Goal: Information Seeking & Learning: Understand process/instructions

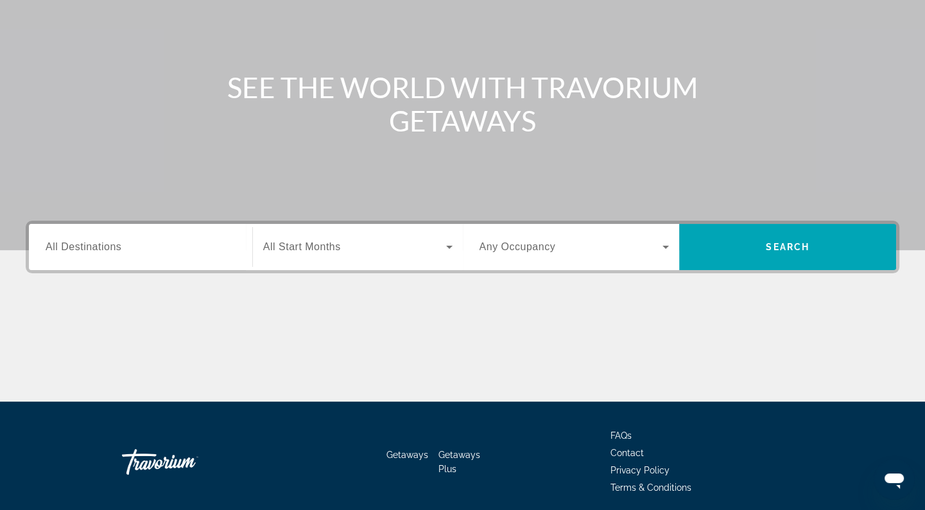
scroll to position [183, 0]
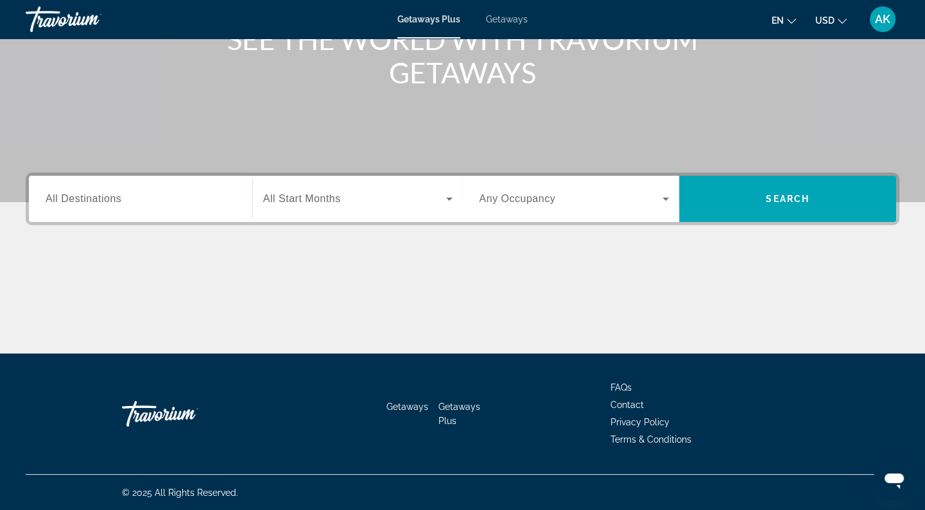
click at [639, 439] on span "Terms & Conditions" at bounding box center [650, 440] width 81 height 10
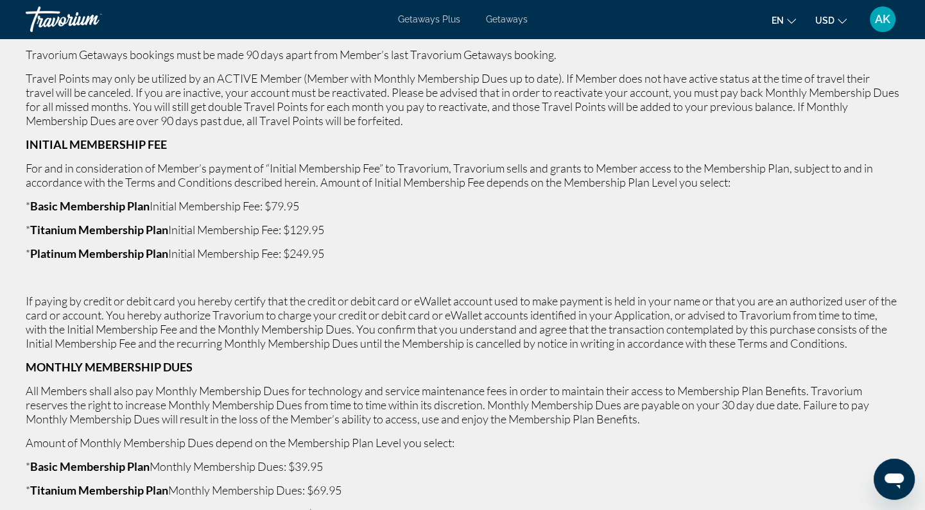
scroll to position [1076, 0]
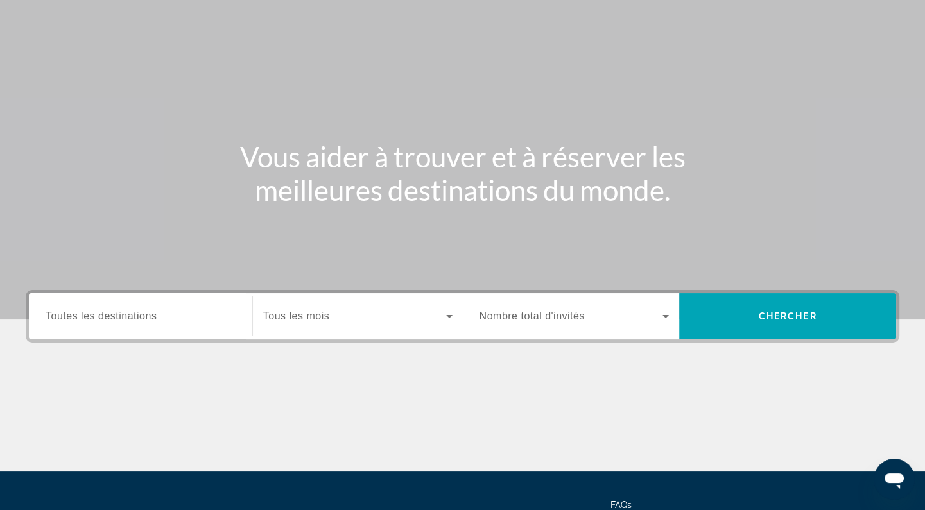
scroll to position [183, 0]
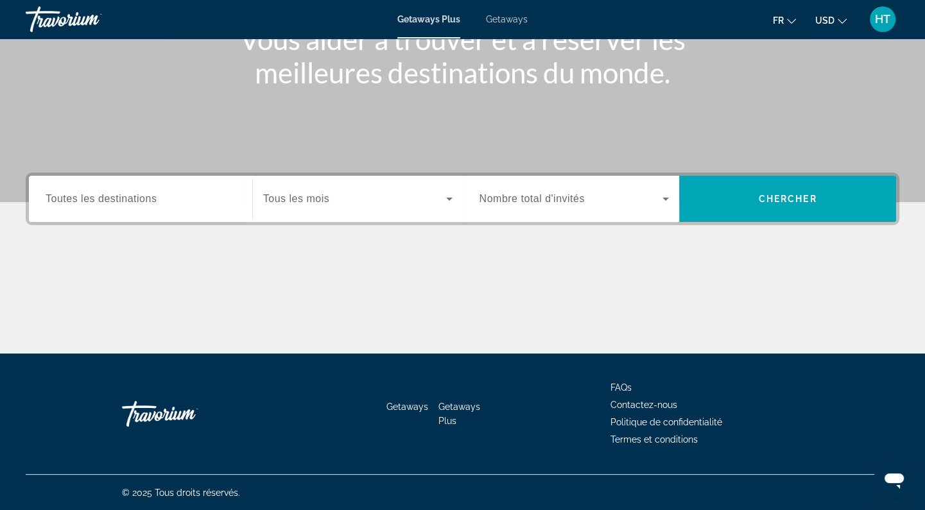
click at [616, 440] on span "Termes et conditions" at bounding box center [653, 440] width 87 height 10
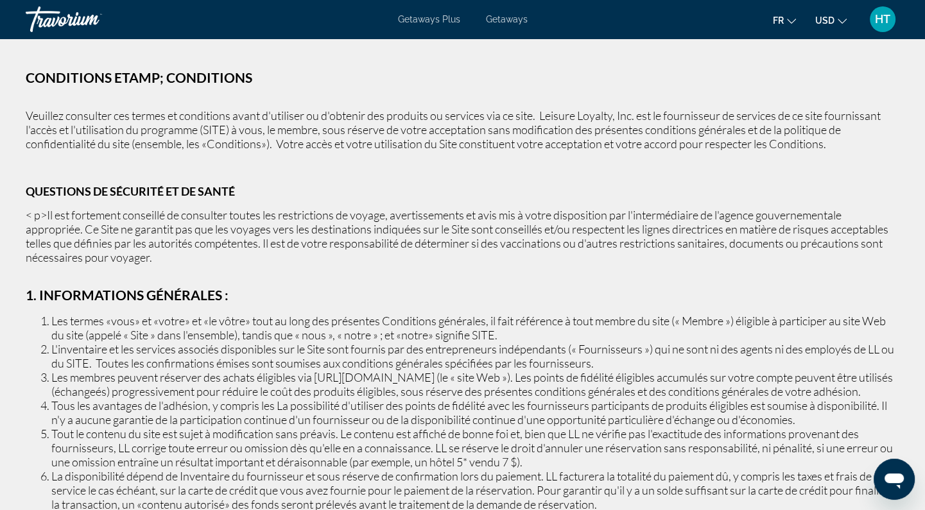
click at [791, 19] on icon "Change language" at bounding box center [791, 21] width 9 height 9
click at [770, 48] on button "English" at bounding box center [757, 51] width 57 height 17
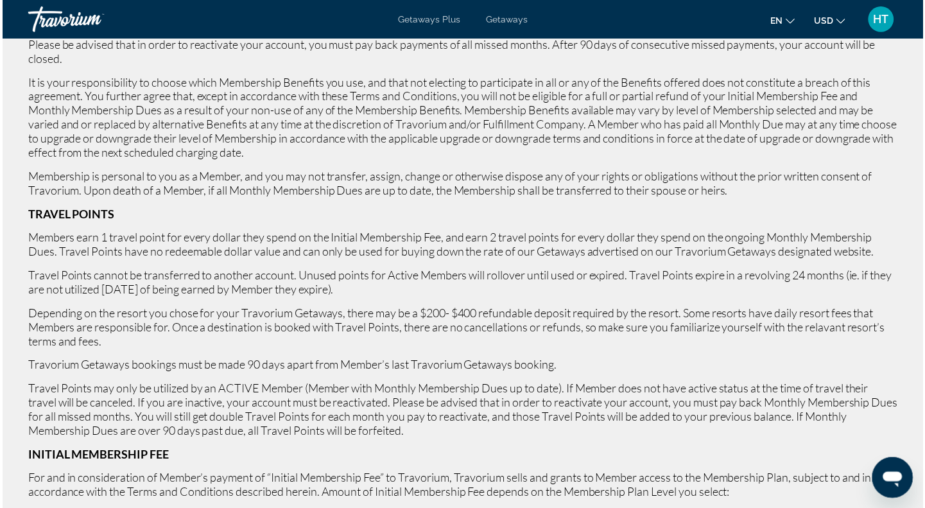
scroll to position [1155, 0]
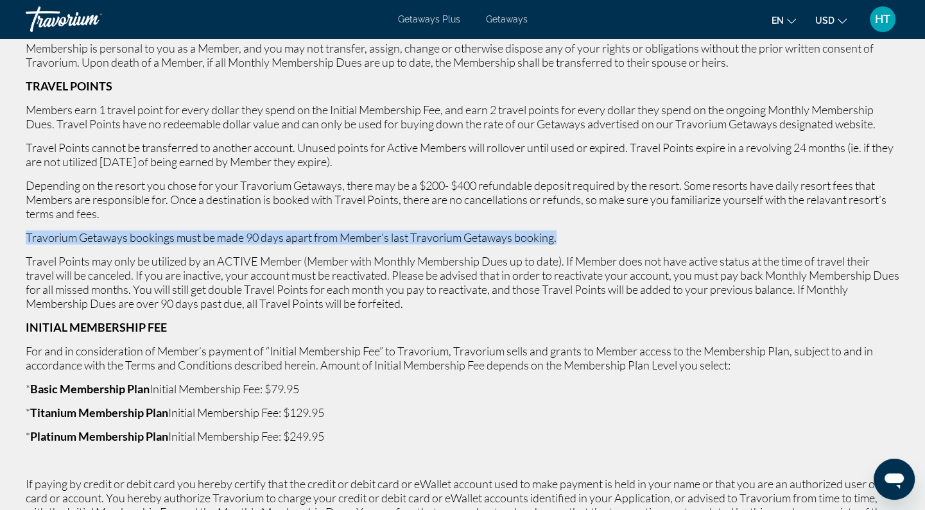
drag, startPoint x: 28, startPoint y: 239, endPoint x: 580, endPoint y: 237, distance: 552.1
click at [580, 237] on p "Travorium Getaways bookings must be made 90 days apart from Member’s last Travo…" at bounding box center [463, 237] width 874 height 14
copy p "Travorium Getaways bookings must be made 90 days apart from Member’s last Travo…"
